Goal: Task Accomplishment & Management: Complete application form

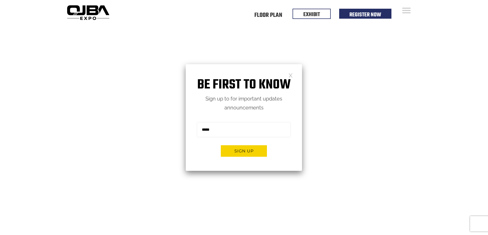
click at [292, 75] on link at bounding box center [290, 75] width 4 height 4
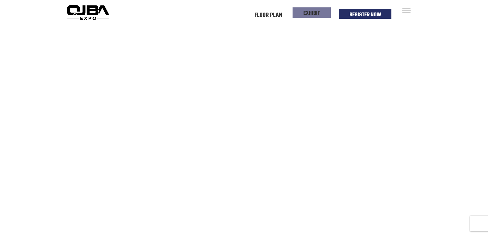
click at [310, 15] on link "EXHIBIT" at bounding box center [311, 13] width 17 height 9
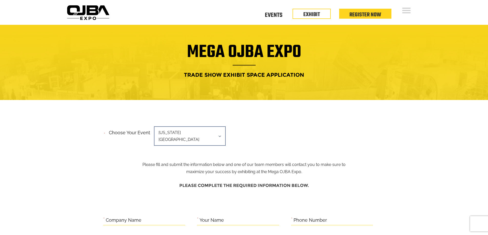
click at [202, 132] on span "[US_STATE][GEOGRAPHIC_DATA]" at bounding box center [190, 135] width 72 height 19
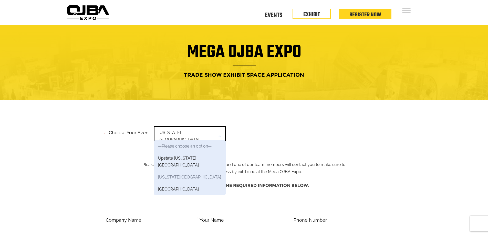
click at [184, 171] on link "[US_STATE][GEOGRAPHIC_DATA]" at bounding box center [190, 177] width 72 height 12
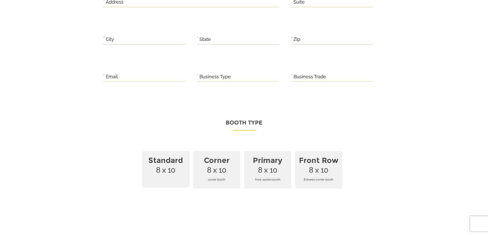
scroll to position [282, 0]
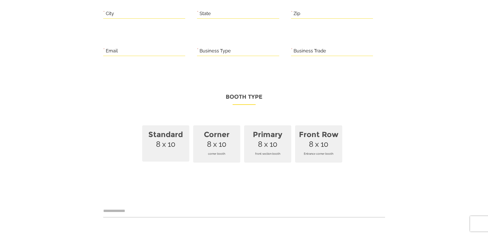
click at [170, 138] on span "Standard 8 x 10" at bounding box center [165, 143] width 47 height 36
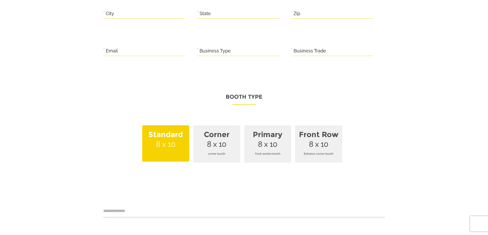
click at [218, 134] on span "Corner 8 x 10 corner booth" at bounding box center [216, 143] width 47 height 37
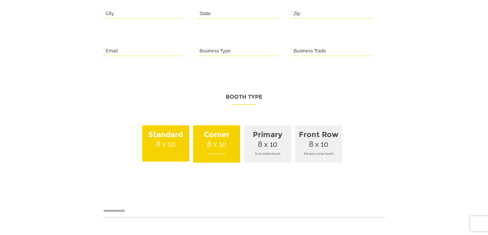
click at [261, 133] on strong "Primary" at bounding box center [267, 134] width 41 height 15
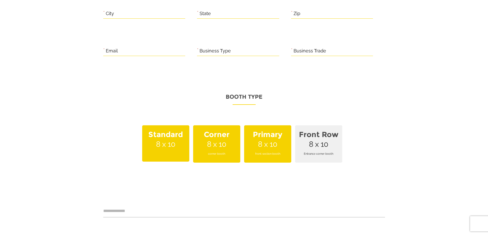
click at [320, 136] on span "Front Row 8 x 10 Entrance corner booth" at bounding box center [318, 143] width 47 height 37
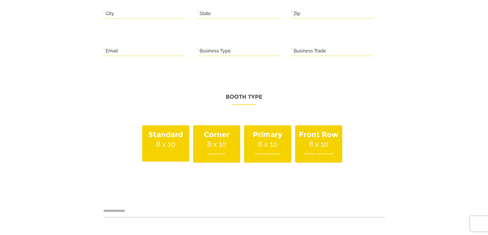
click at [246, 139] on span "Primary 8 x 10 front section booth" at bounding box center [267, 143] width 47 height 37
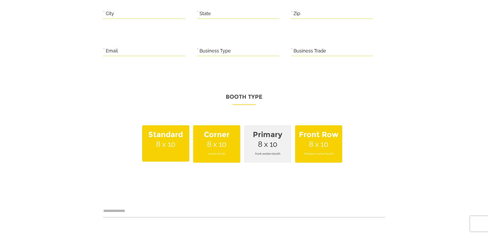
click at [205, 137] on span "Corner 8 x 10 corner booth" at bounding box center [216, 143] width 47 height 37
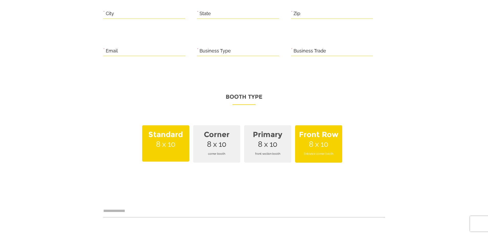
click at [162, 136] on span "Standard 8 x 10" at bounding box center [165, 143] width 47 height 36
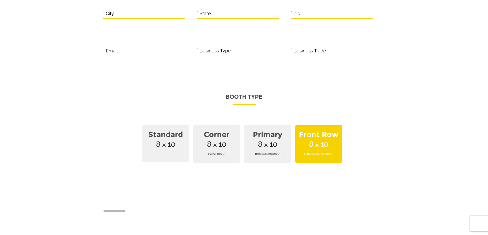
drag, startPoint x: 355, startPoint y: 141, endPoint x: 342, endPoint y: 140, distance: 13.8
click at [347, 140] on p "Standard 8 x 10 Corner 8 x 10 corner booth Primary 8 x 10 front section booth F…" at bounding box center [244, 146] width 282 height 43
drag, startPoint x: 331, startPoint y: 140, endPoint x: 307, endPoint y: 138, distance: 23.9
click at [328, 140] on span "Front Row 8 x 10 Entrance corner booth" at bounding box center [318, 143] width 47 height 37
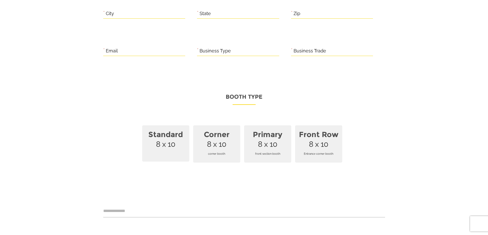
click at [152, 131] on strong "Standard" at bounding box center [165, 134] width 41 height 15
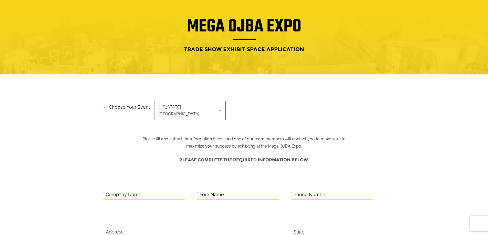
scroll to position [0, 0]
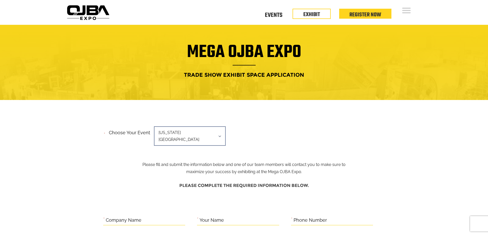
click at [204, 131] on span "[US_STATE][GEOGRAPHIC_DATA]" at bounding box center [190, 135] width 72 height 19
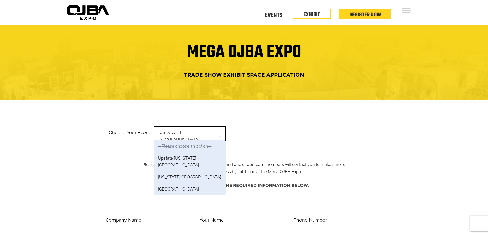
click at [204, 131] on span "[US_STATE][GEOGRAPHIC_DATA]" at bounding box center [190, 135] width 72 height 19
